Goal: Task Accomplishment & Management: Use online tool/utility

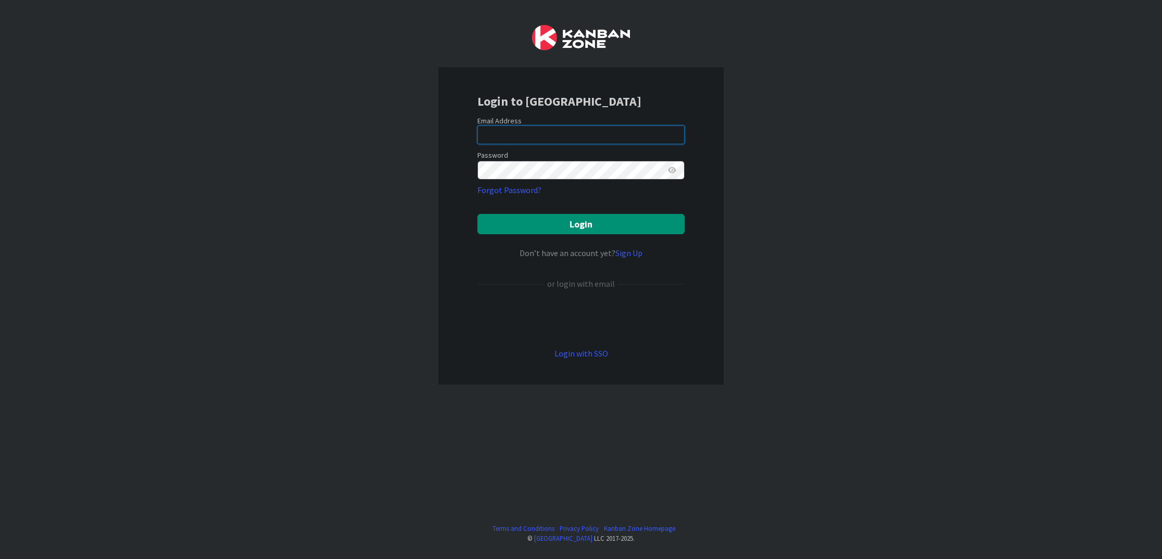
type input "[EMAIL_ADDRESS][PERSON_NAME][DOMAIN_NAME]"
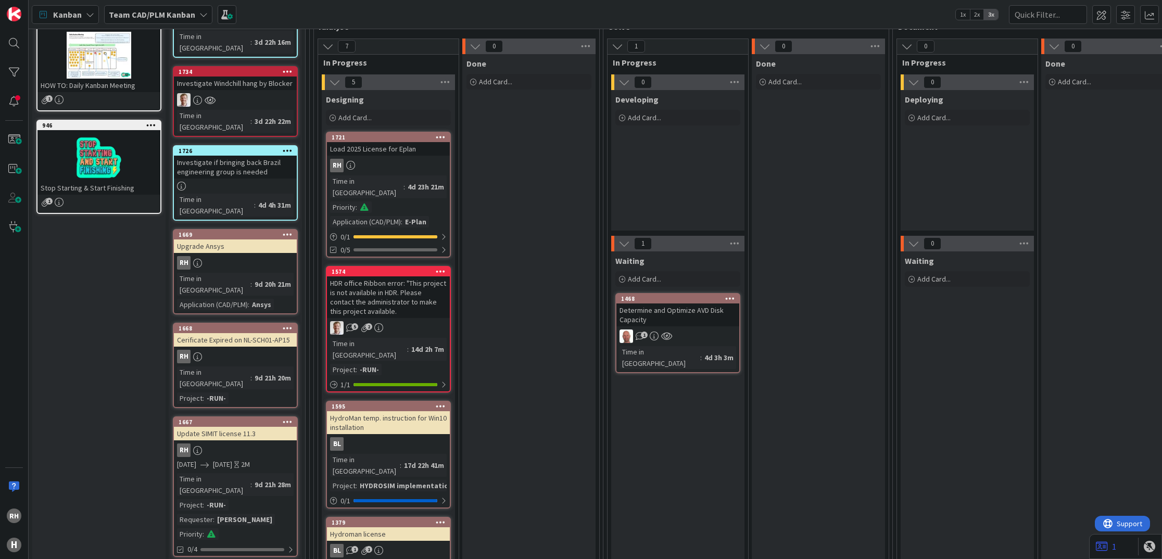
scroll to position [184, 0]
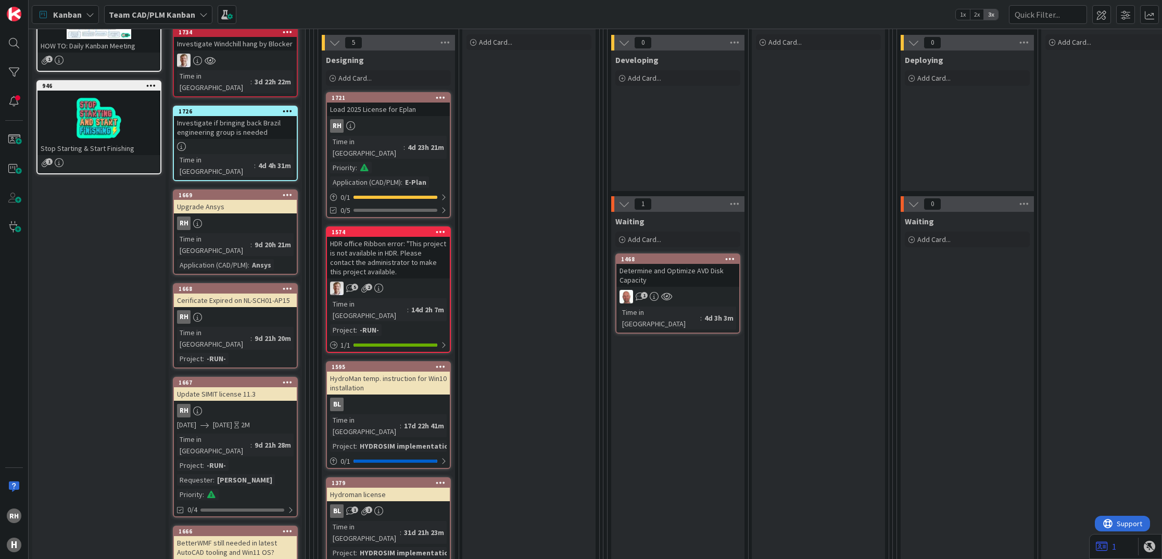
click at [680, 279] on div "Determine and Optimize AVD Disk Capacity" at bounding box center [678, 275] width 123 height 23
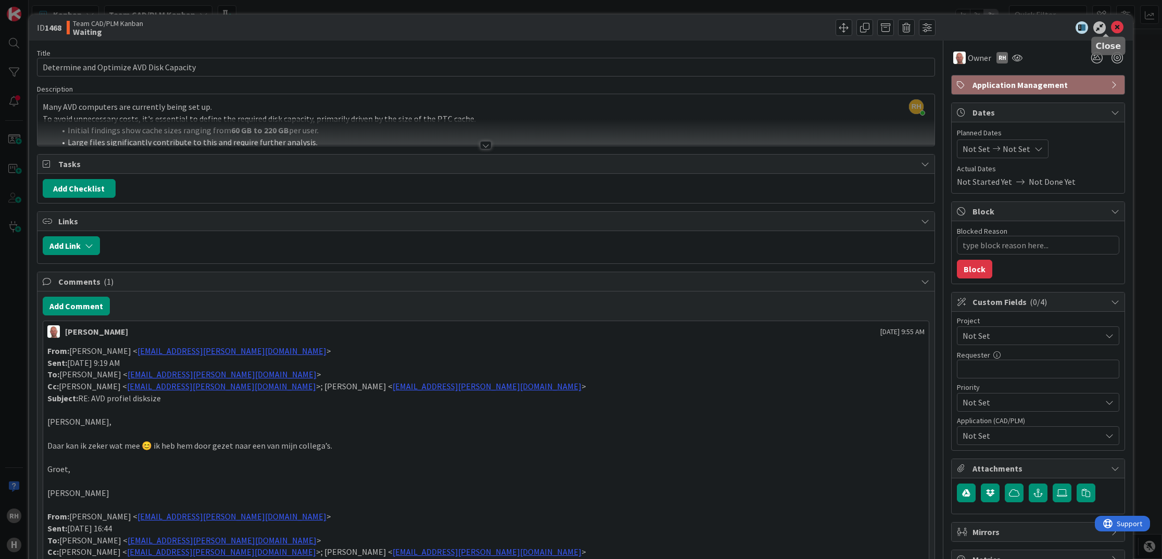
click at [1111, 26] on icon at bounding box center [1117, 27] width 12 height 12
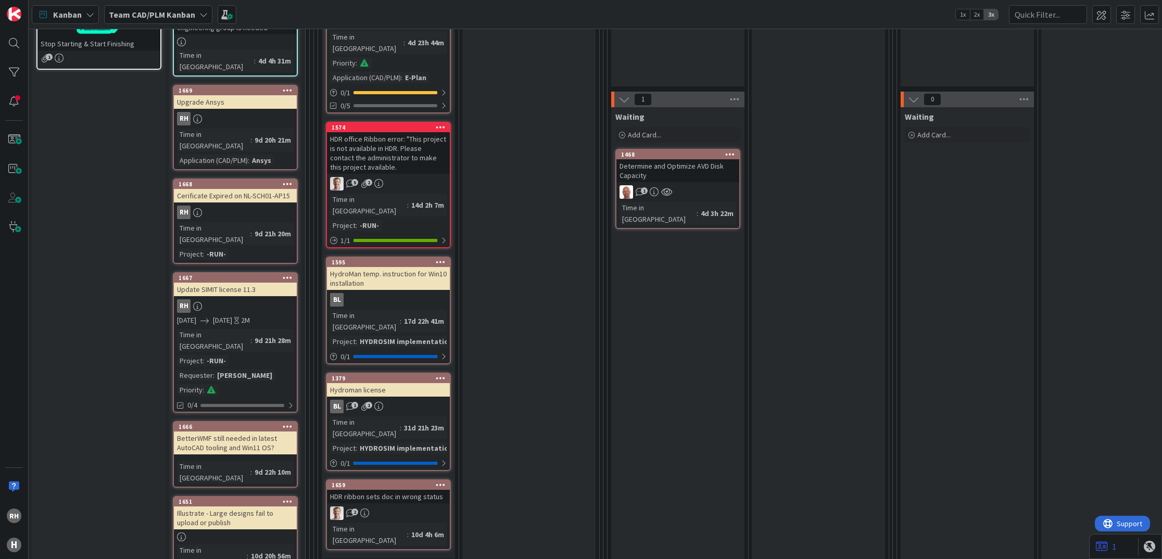
scroll to position [136, 0]
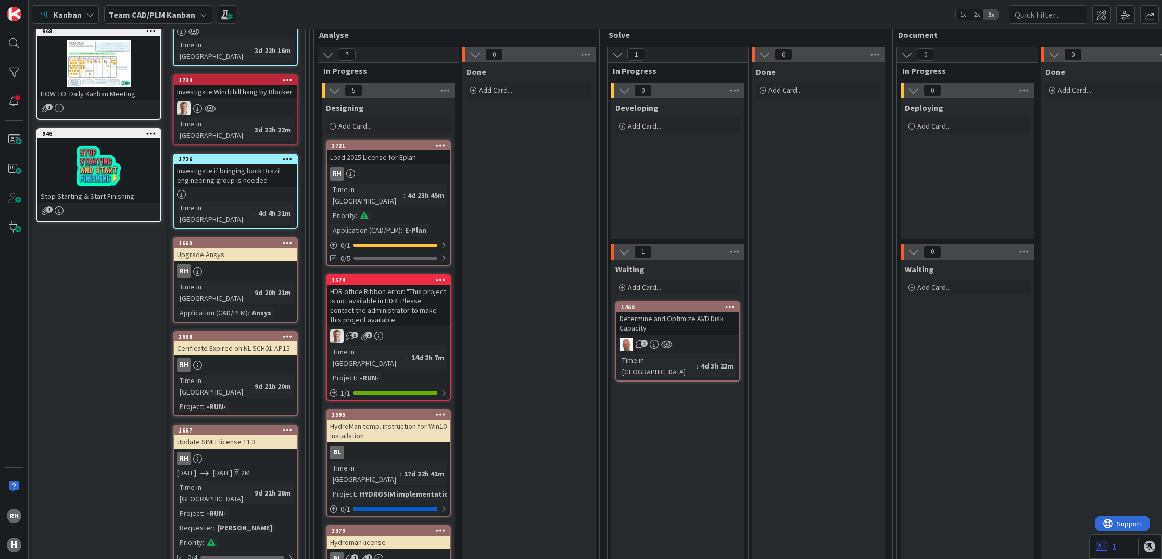
click at [654, 312] on div "Determine and Optimize AVD Disk Capacity" at bounding box center [678, 323] width 123 height 23
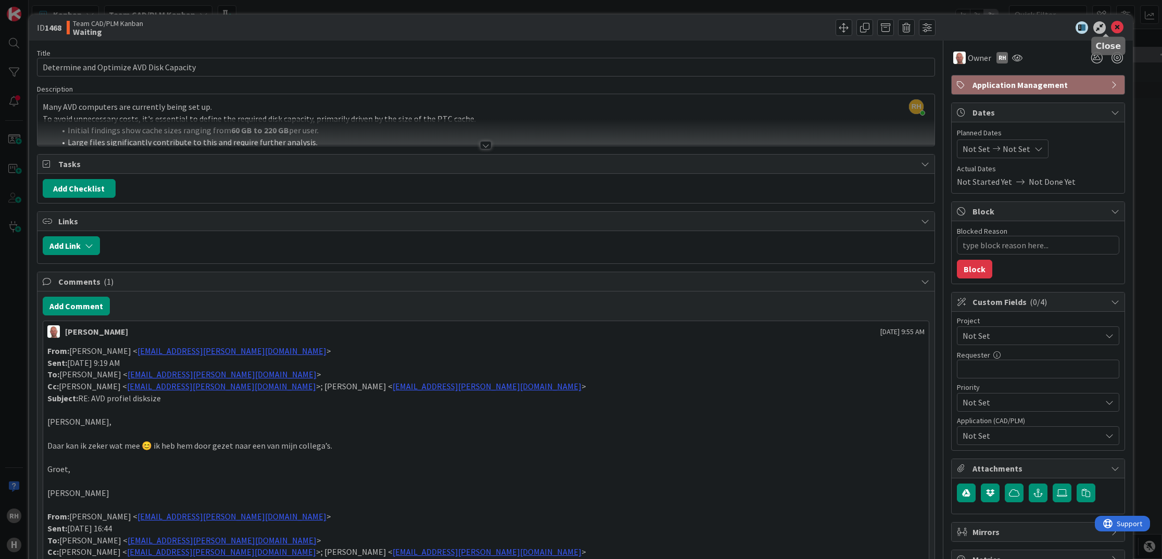
click at [1111, 28] on icon at bounding box center [1117, 27] width 12 height 12
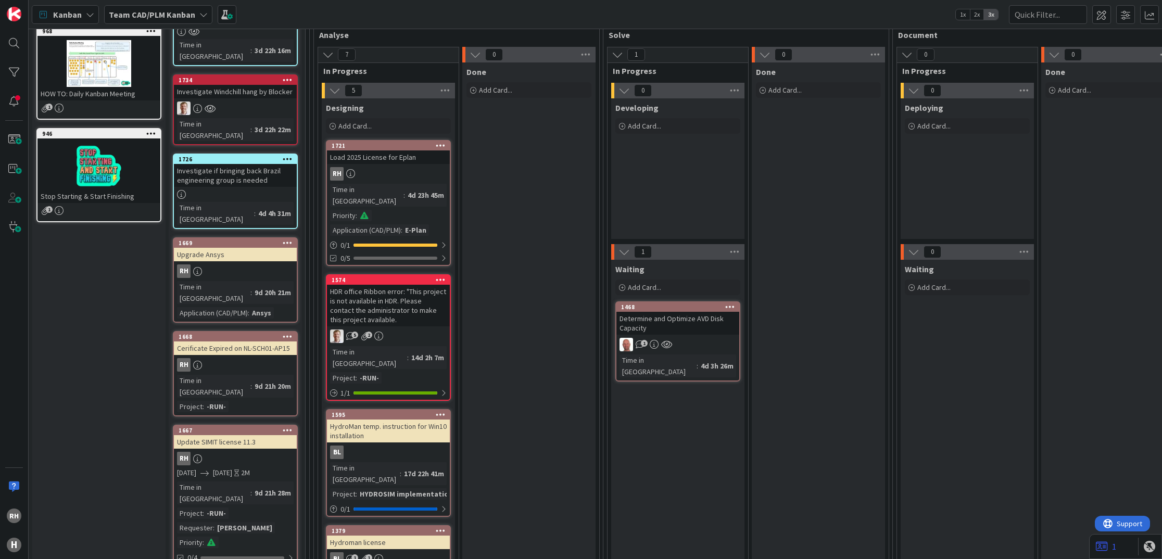
click at [673, 314] on div "Determine and Optimize AVD Disk Capacity" at bounding box center [678, 323] width 123 height 23
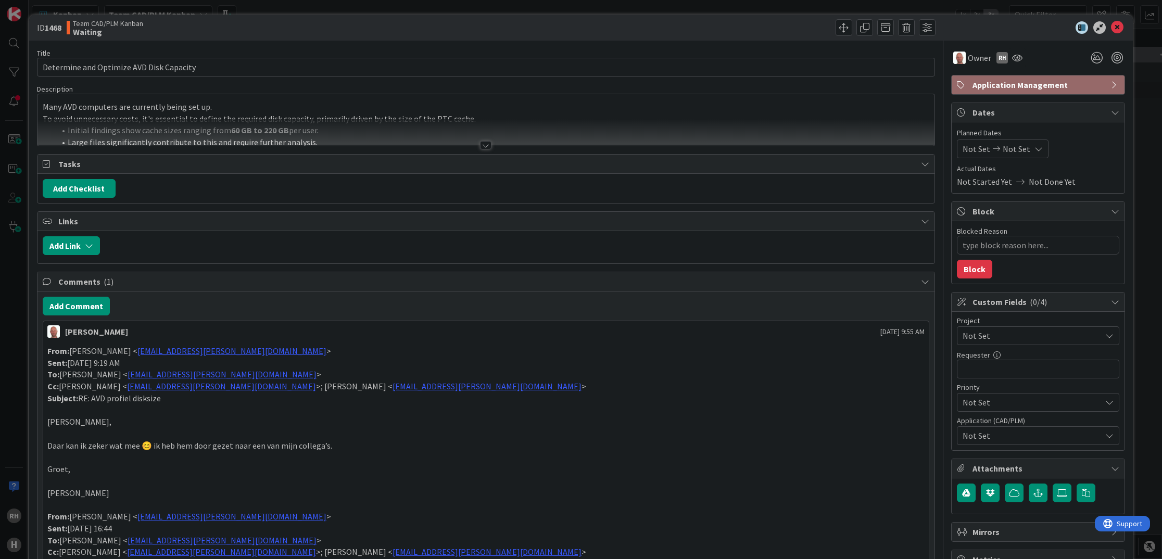
type textarea "x"
drag, startPoint x: 477, startPoint y: 142, endPoint x: 472, endPoint y: 204, distance: 62.2
click at [472, 204] on div "Title 40 / 128 Determine and Optimize AVD Disk Capacity Description [PERSON_NAM…" at bounding box center [486, 570] width 898 height 1059
click at [539, 430] on p at bounding box center [486, 434] width 878 height 12
click at [480, 145] on div at bounding box center [485, 145] width 11 height 8
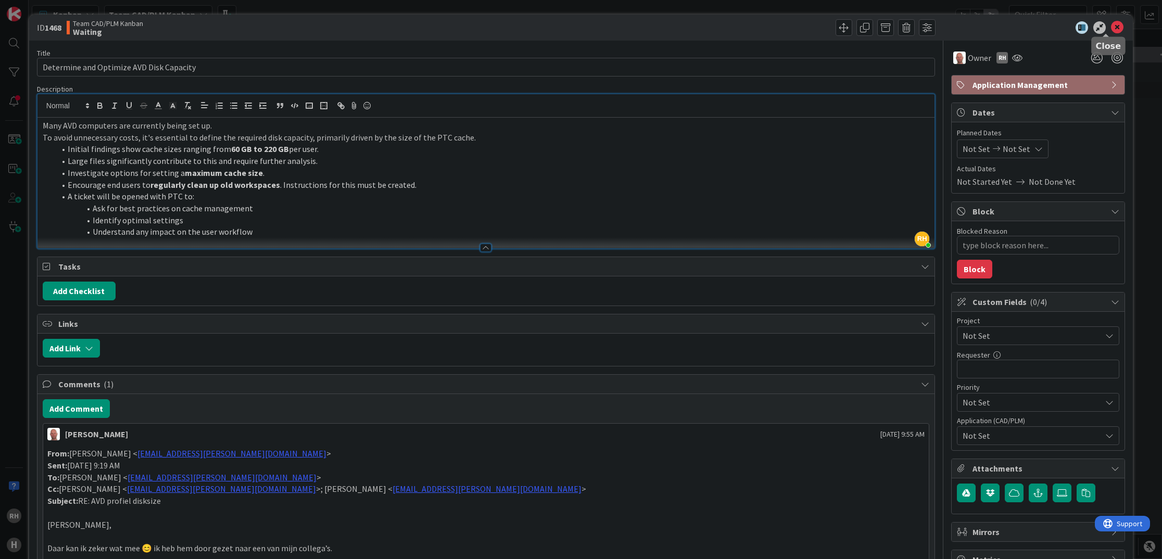
click at [1111, 27] on icon at bounding box center [1117, 27] width 12 height 12
